Goal: Task Accomplishment & Management: Complete application form

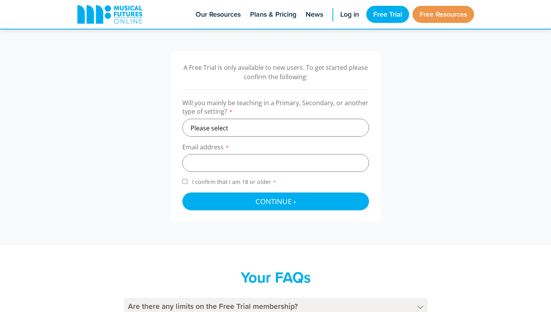
scroll to position [235, 0]
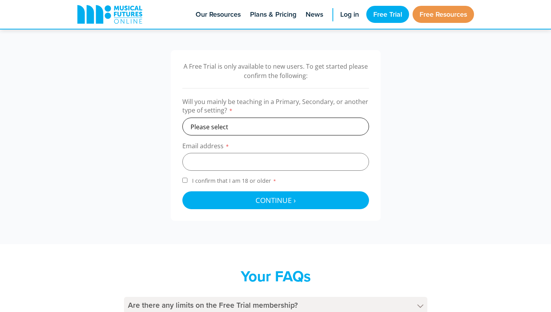
click at [276, 129] on select "Please select Primary Secondary Other" at bounding box center [275, 127] width 187 height 18
click at [269, 128] on select "Please select Primary Secondary Other" at bounding box center [275, 127] width 187 height 18
select select "primary"
click at [182, 118] on select "Please select Primary Secondary Other" at bounding box center [275, 127] width 187 height 18
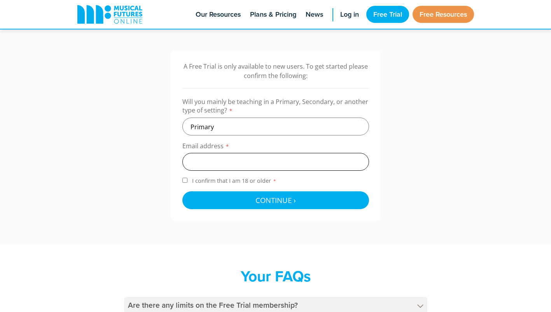
click at [269, 164] on input "email" at bounding box center [275, 162] width 187 height 18
type input "[EMAIL_ADDRESS][DOMAIN_NAME]"
click at [241, 186] on label "I confirm that I am 18 or older *" at bounding box center [275, 182] width 187 height 10
click at [187, 183] on input "I confirm that I am 18 or older *" at bounding box center [184, 180] width 5 height 5
checkbox input "true"
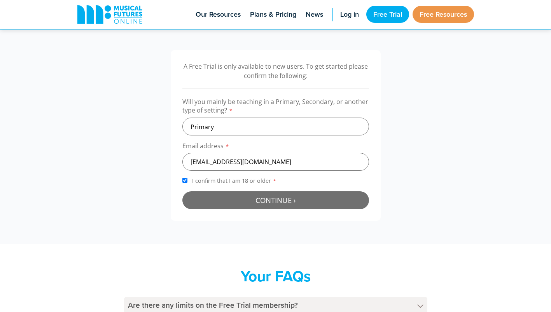
click at [265, 203] on span "Continue ›" at bounding box center [275, 200] width 40 height 10
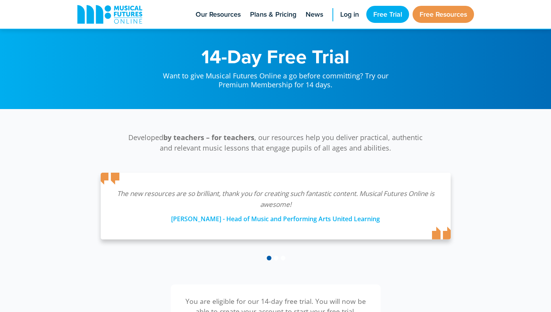
scroll to position [254, 0]
